Goal: Find specific page/section: Find specific page/section

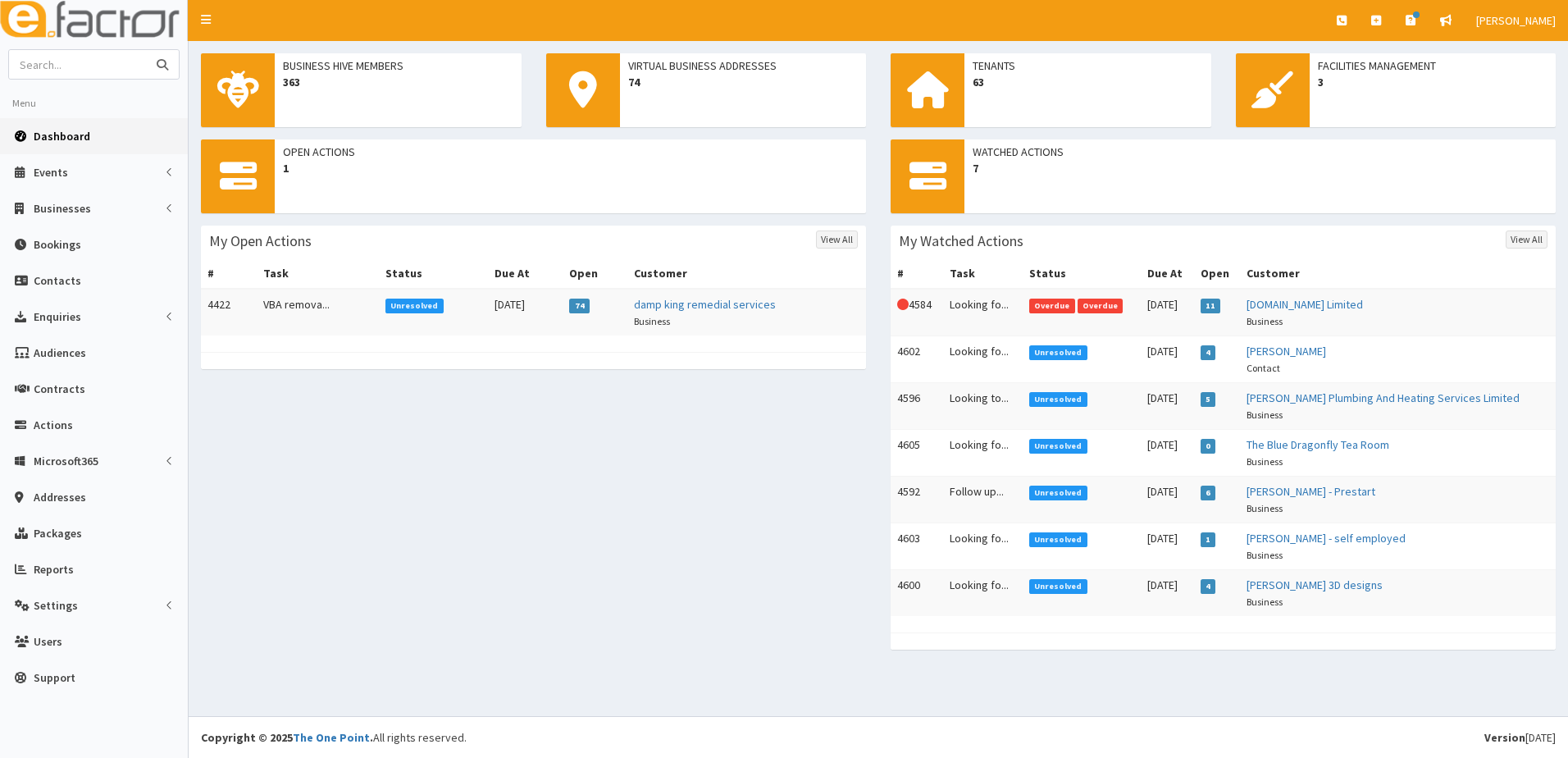
click at [110, 71] on input "text" at bounding box center [77, 64] width 138 height 29
type input "genius"
click at [146, 50] on button "submit" at bounding box center [162, 64] width 32 height 29
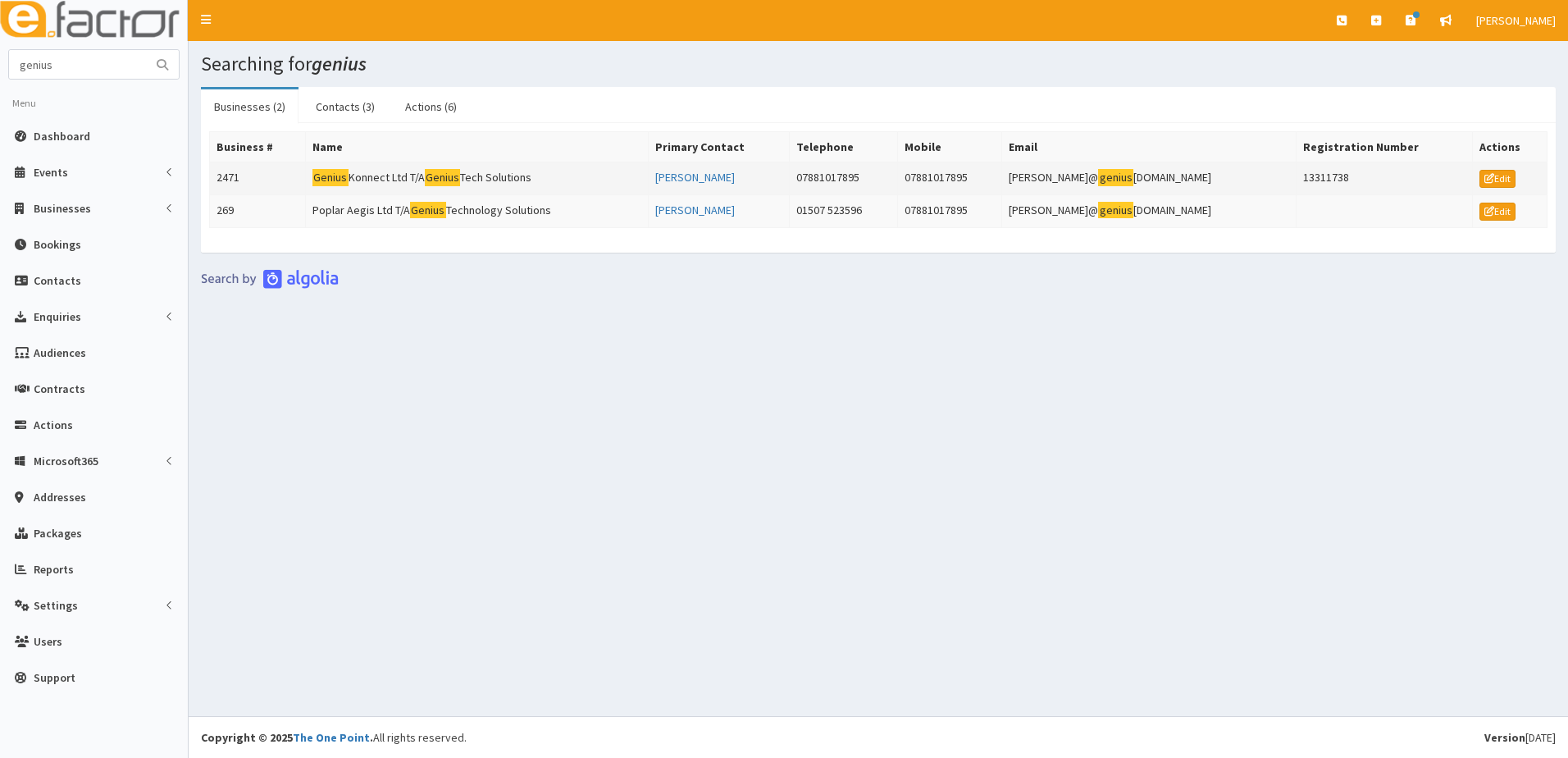
click at [250, 174] on td "2471" at bounding box center [257, 178] width 96 height 32
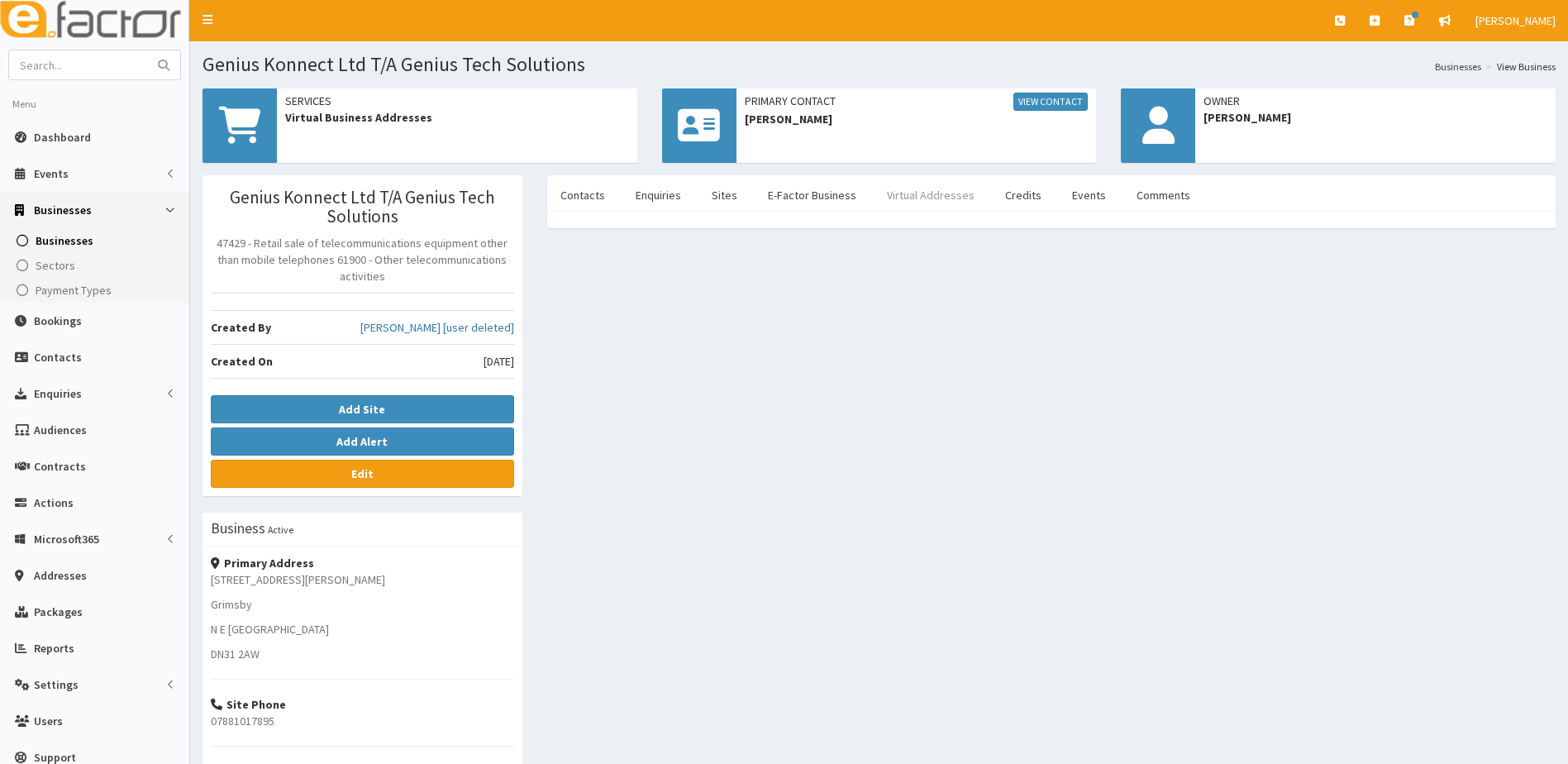
click at [892, 199] on link "Virtual Addresses" at bounding box center [931, 195] width 114 height 35
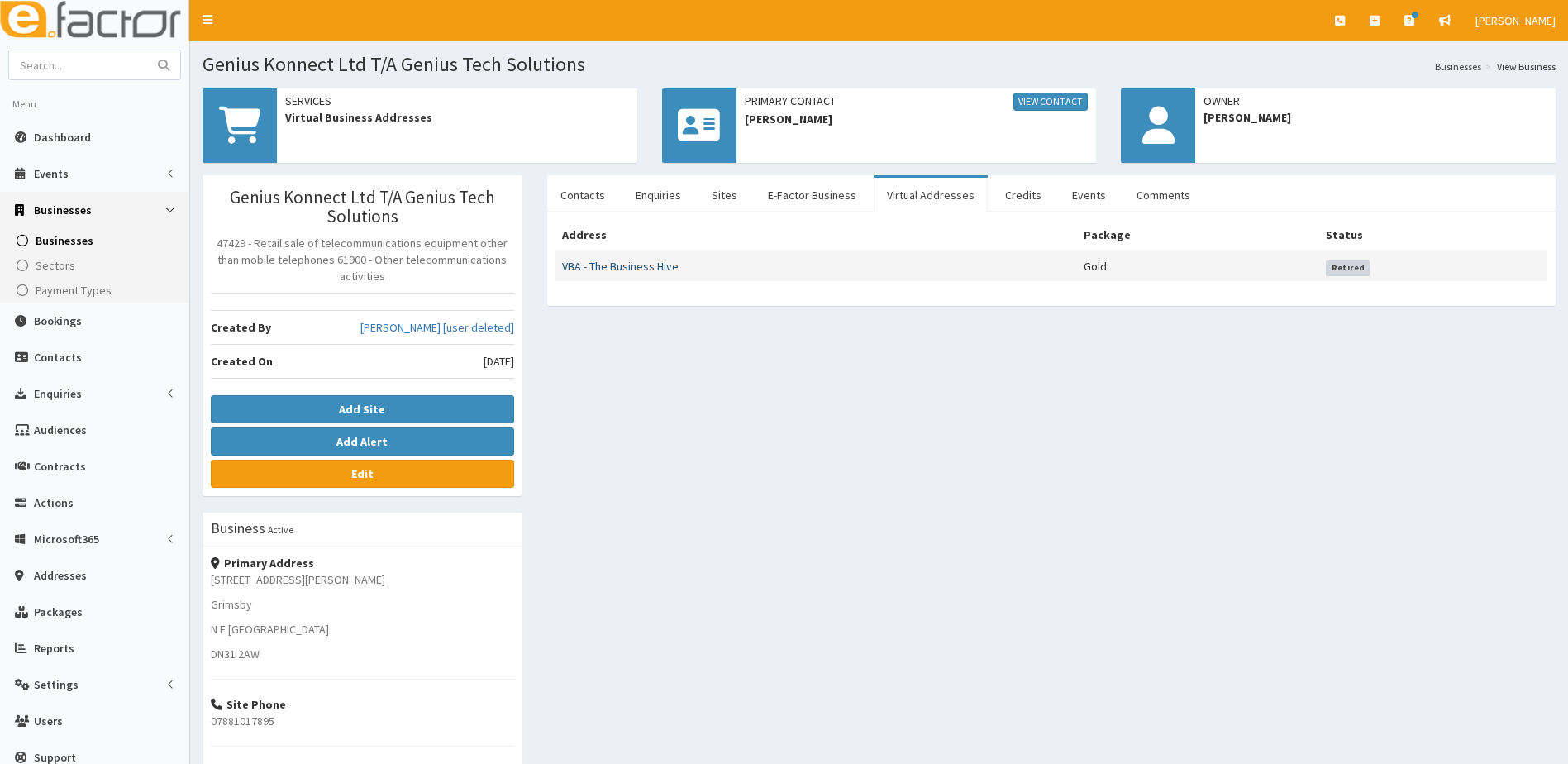
click at [611, 272] on link "VBA - The Business Hive" at bounding box center [620, 265] width 116 height 14
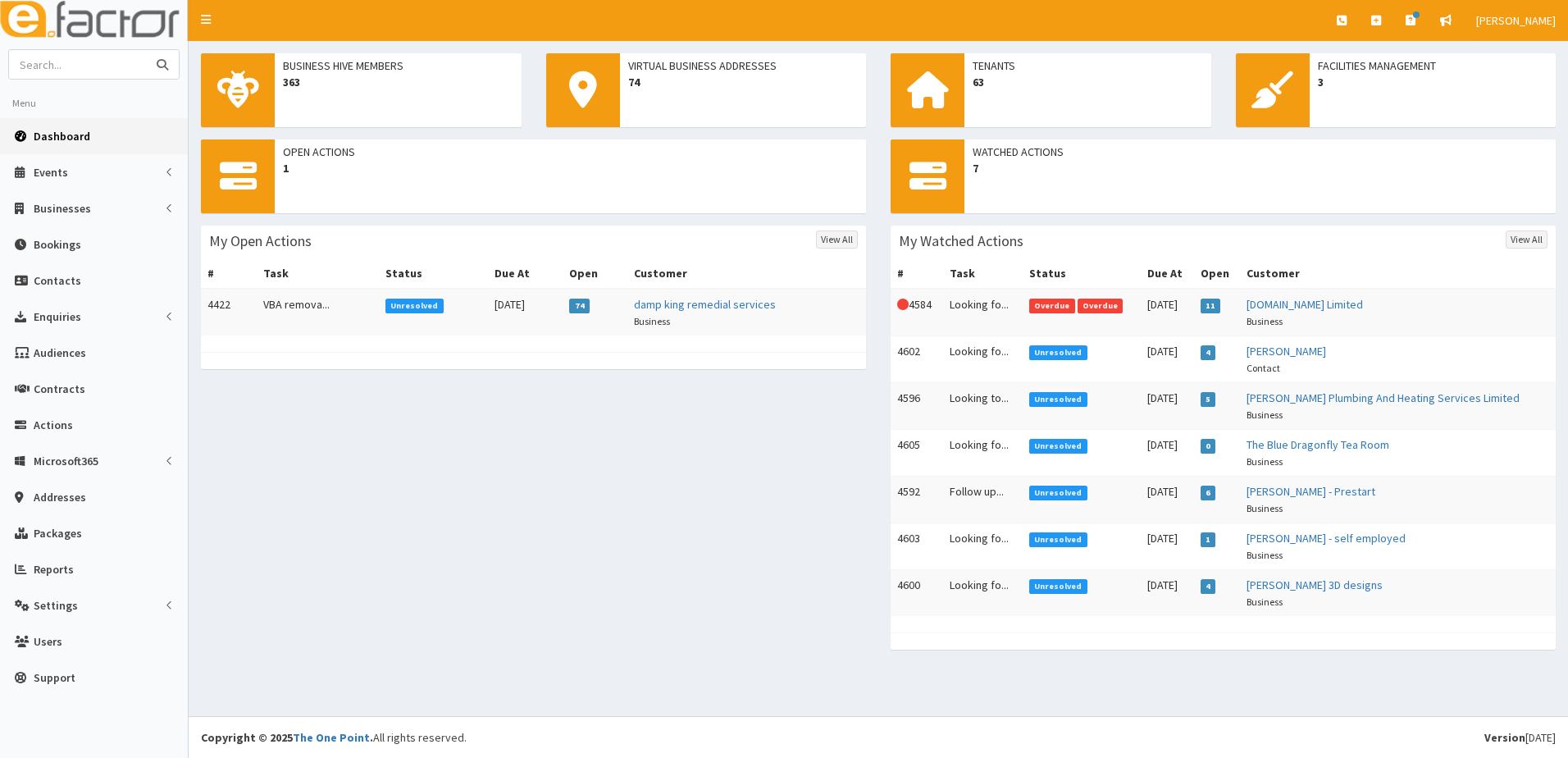
click at [85, 50] on input "text" at bounding box center [77, 64] width 138 height 29
type input "mv recycling"
click at [146, 50] on button "submit" at bounding box center [162, 64] width 32 height 29
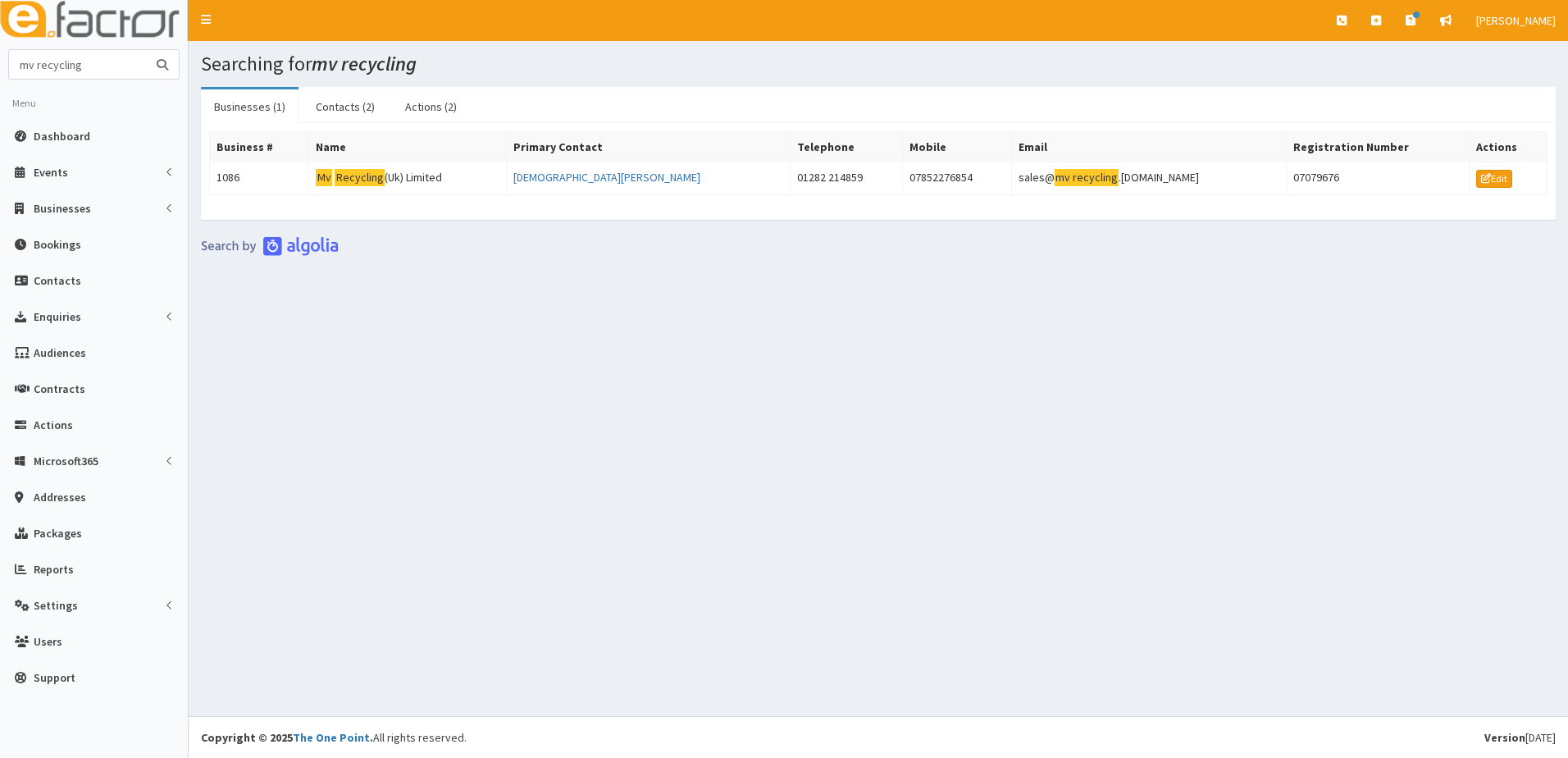
click at [97, 61] on input "mv recycling" at bounding box center [77, 64] width 138 height 29
type input "m"
type input "ASSET HEALTH"
click at [146, 50] on button "submit" at bounding box center [162, 64] width 32 height 29
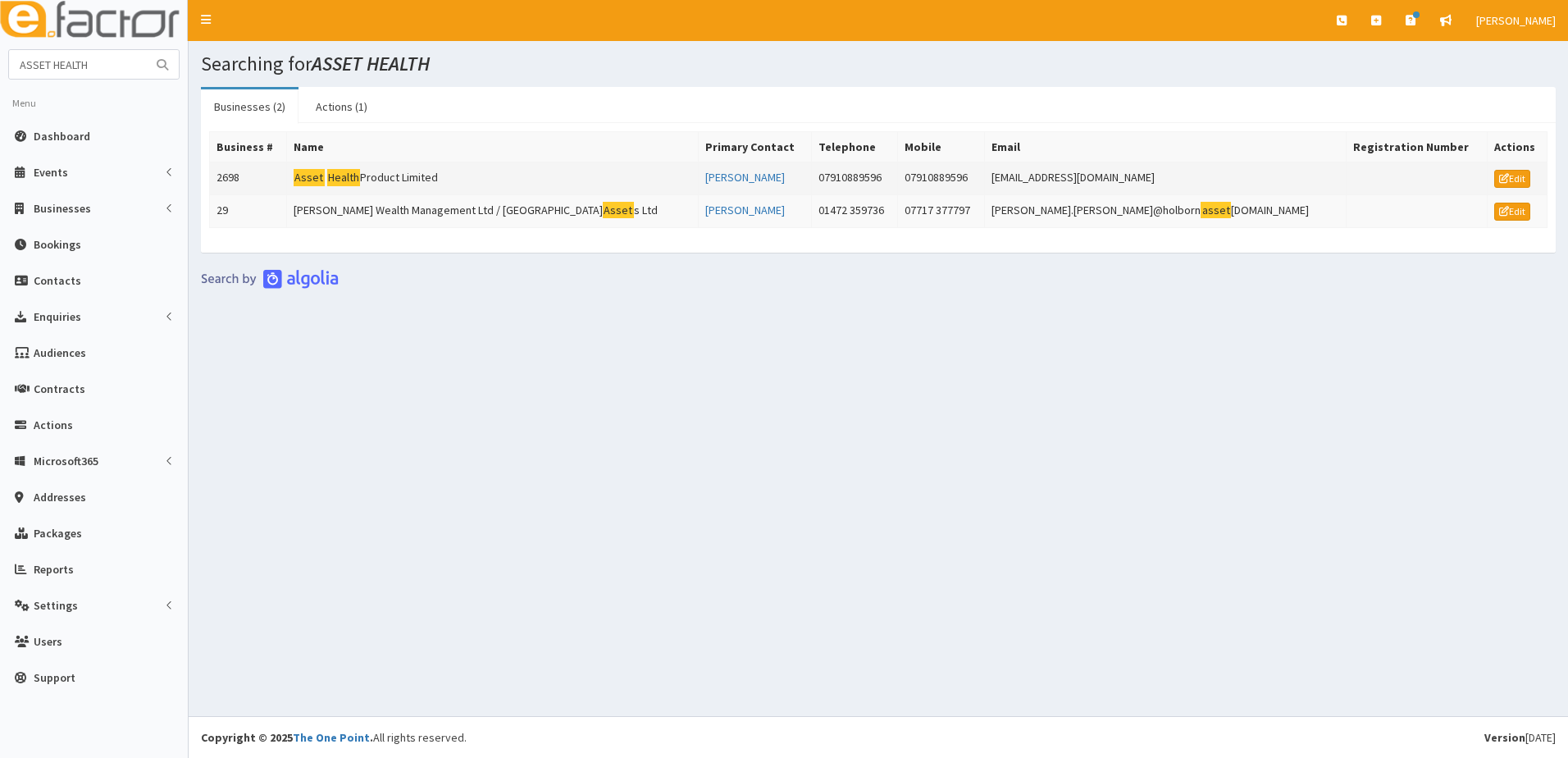
click at [361, 176] on mark "Health" at bounding box center [343, 177] width 33 height 17
